Goal: Information Seeking & Learning: Learn about a topic

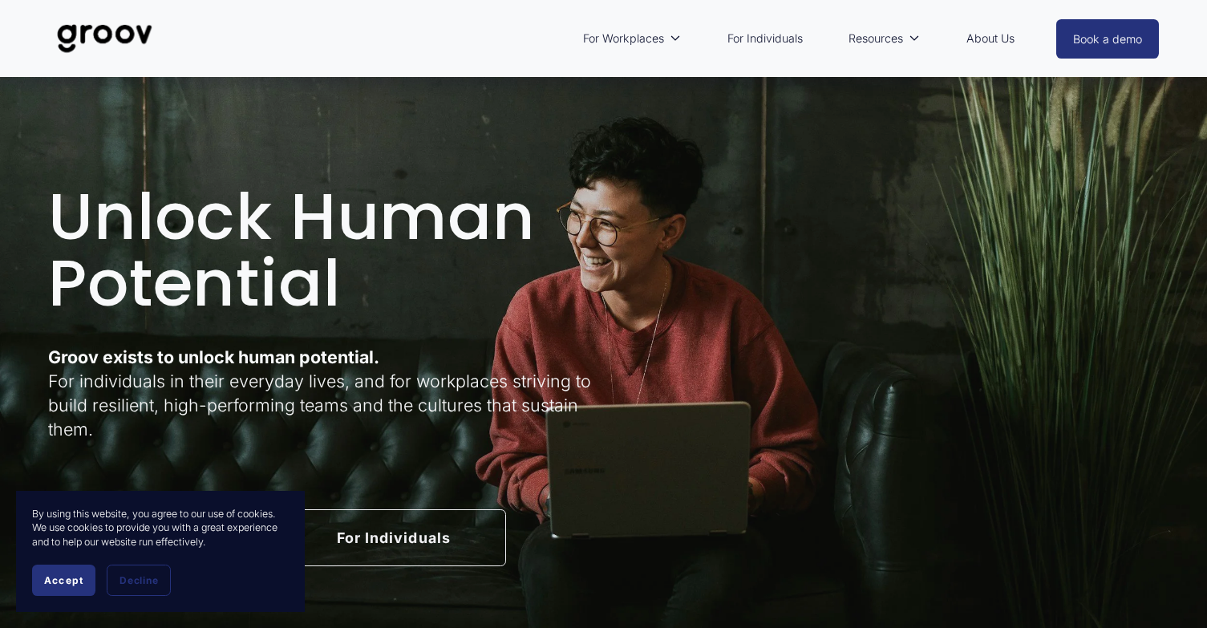
click at [65, 571] on button "Accept" at bounding box center [63, 580] width 63 height 31
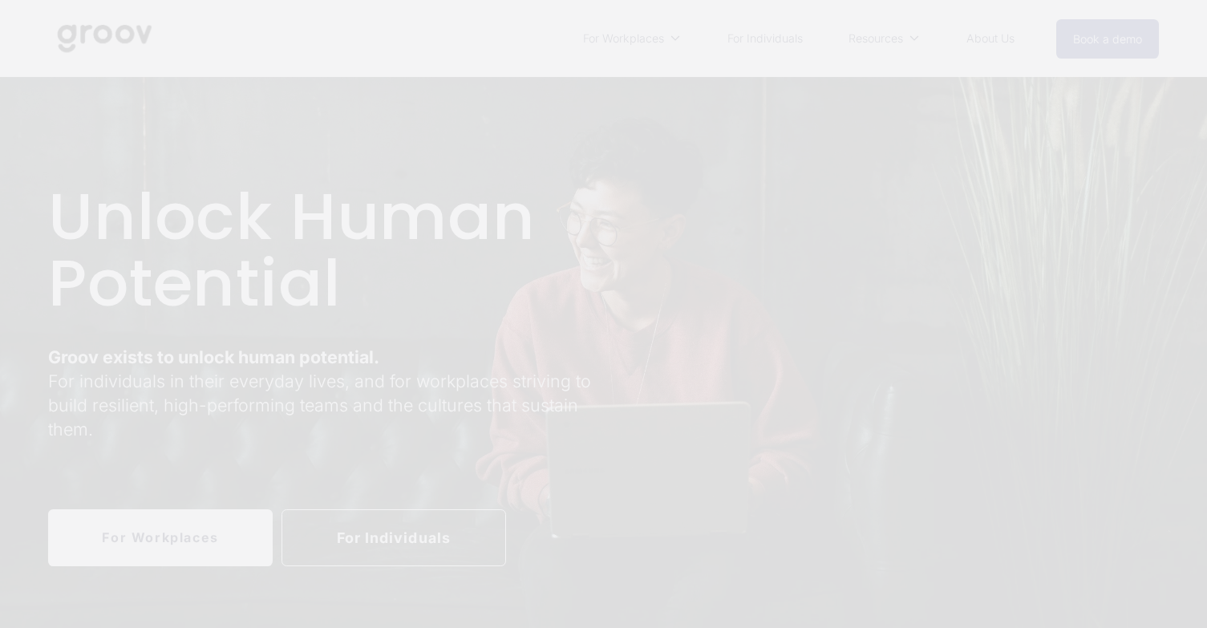
click at [647, 40] on div at bounding box center [603, 314] width 1207 height 628
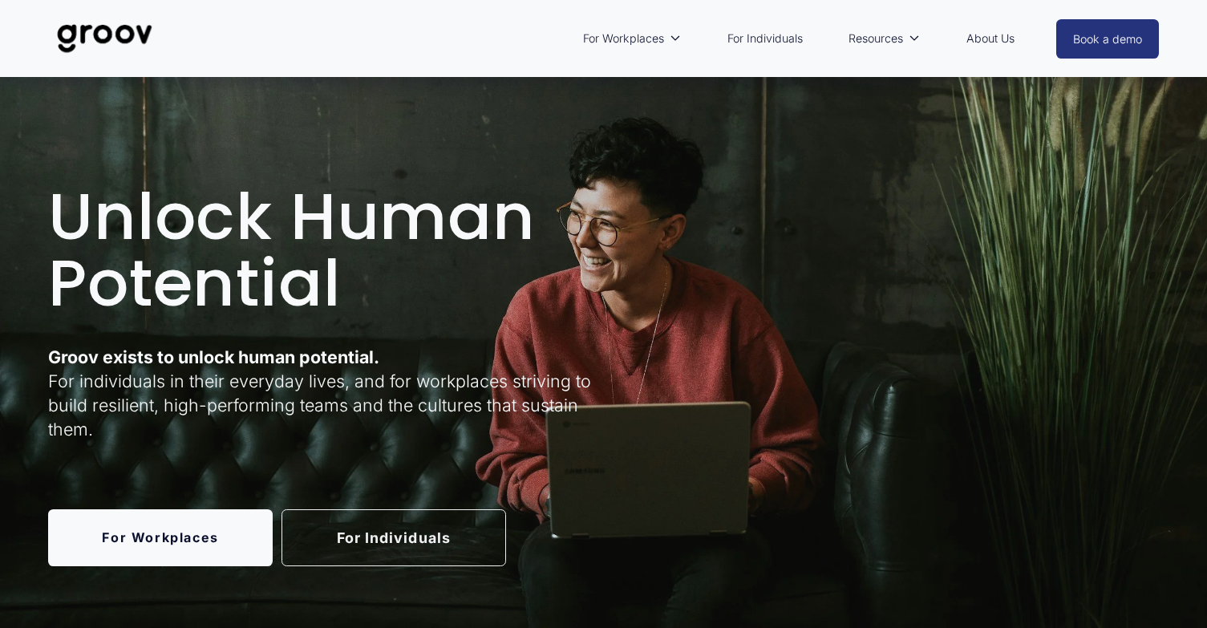
click at [810, 28] on nav "For Workplaces Workplace overview Customer Stories For Individuals Resources Bl…" at bounding box center [798, 38] width 447 height 37
click at [767, 37] on link "For Individuals" at bounding box center [764, 38] width 91 height 37
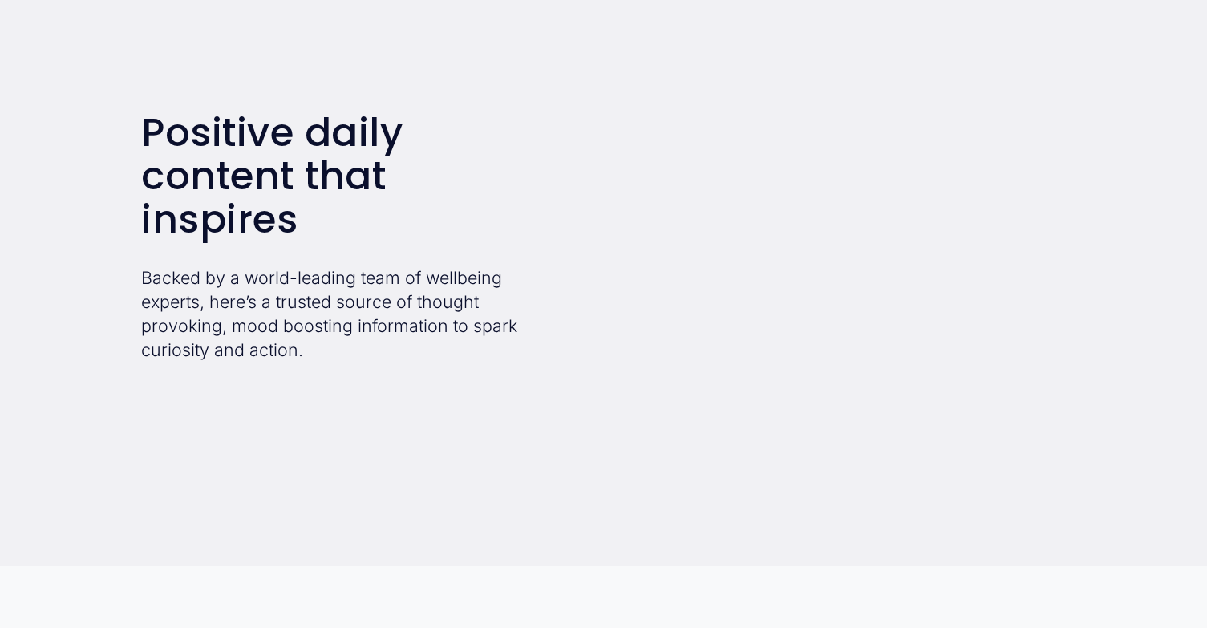
scroll to position [2887, 0]
